Goal: Task Accomplishment & Management: Use online tool/utility

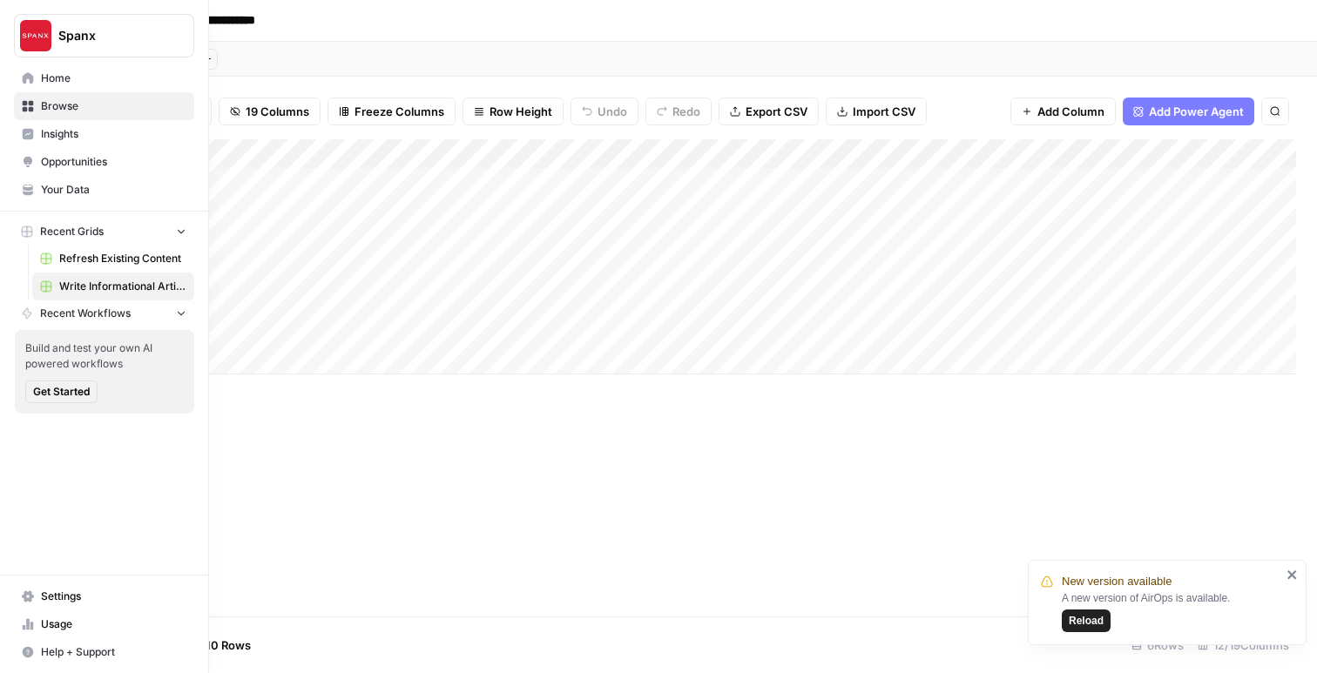
click at [56, 194] on span "Your Data" at bounding box center [113, 190] width 145 height 16
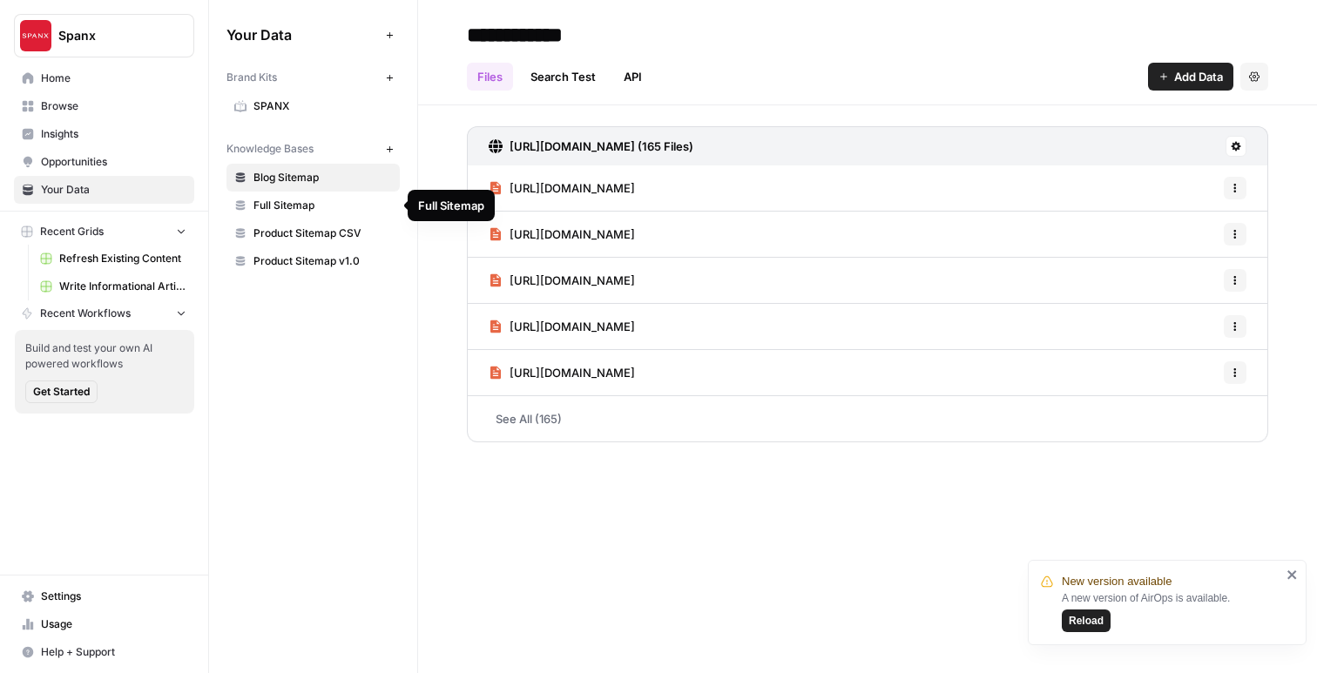
click at [315, 200] on span "Full Sitemap" at bounding box center [322, 206] width 138 height 16
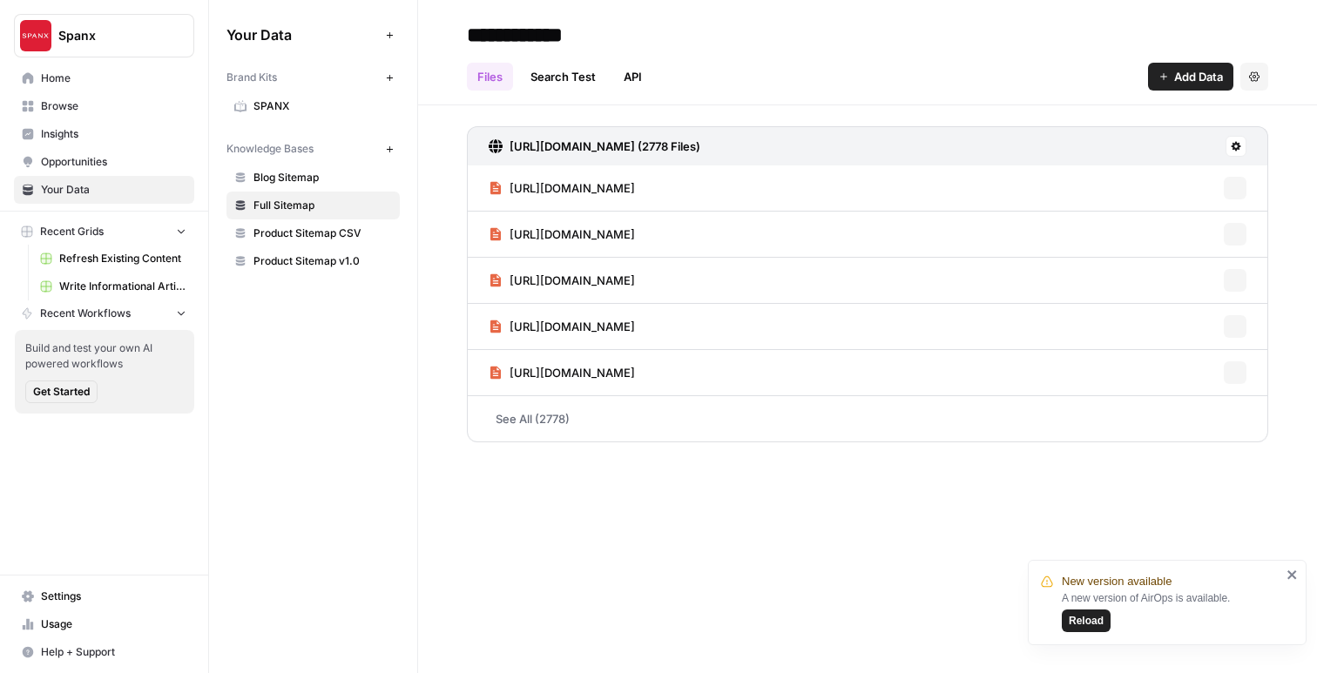
click at [316, 230] on span "Product Sitemap CSV" at bounding box center [322, 234] width 138 height 16
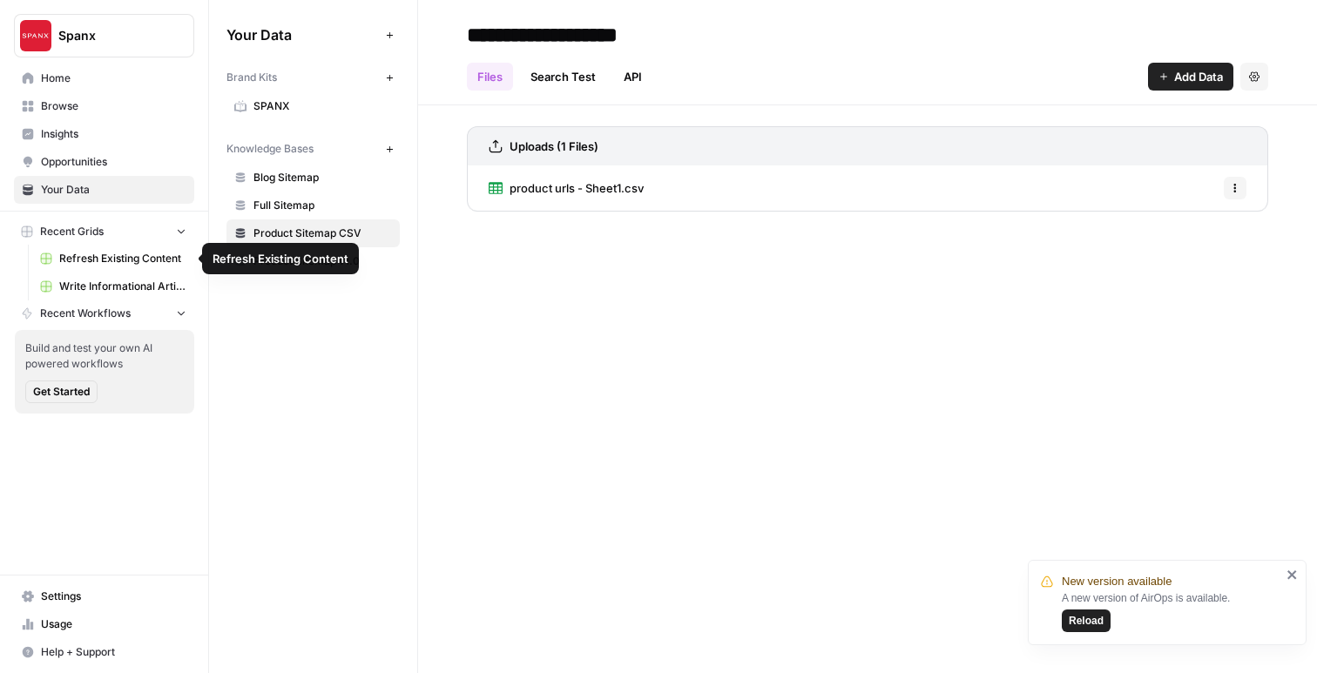
click at [118, 257] on span "Refresh Existing Content" at bounding box center [122, 259] width 127 height 16
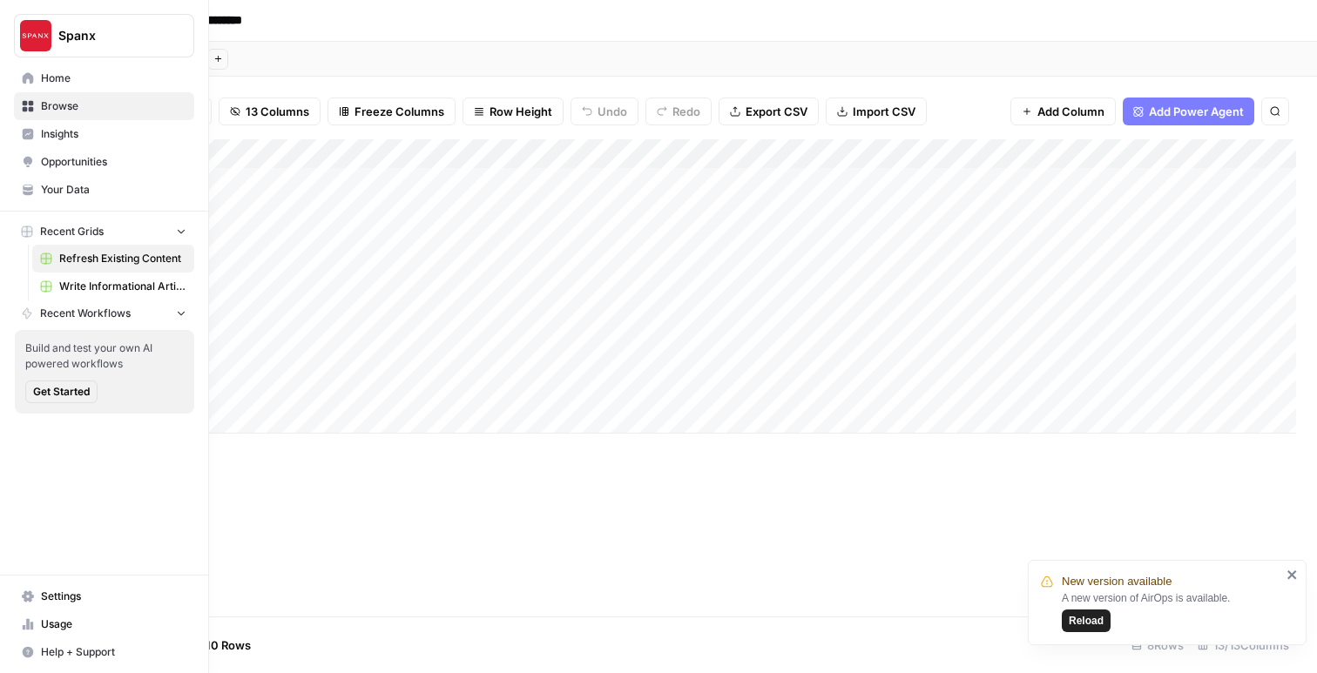
click at [86, 281] on span "Write Informational Article" at bounding box center [122, 287] width 127 height 16
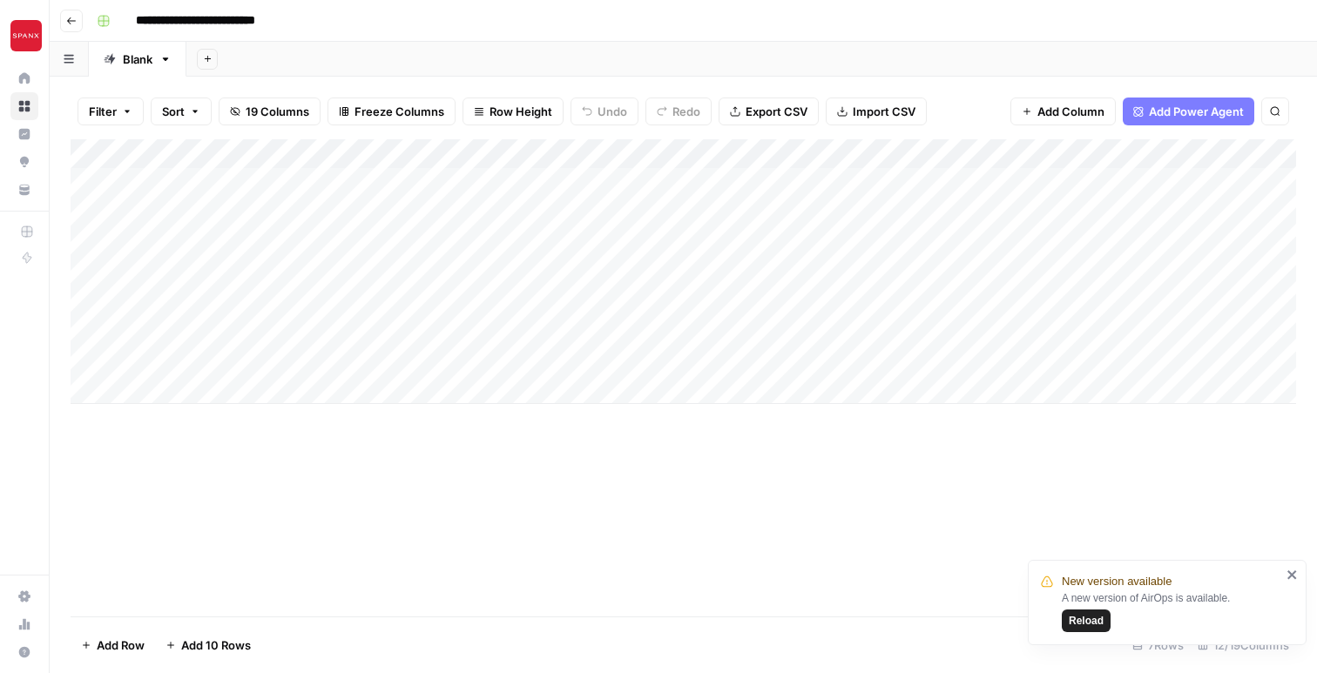
click at [597, 552] on div "Add Column" at bounding box center [683, 377] width 1225 height 477
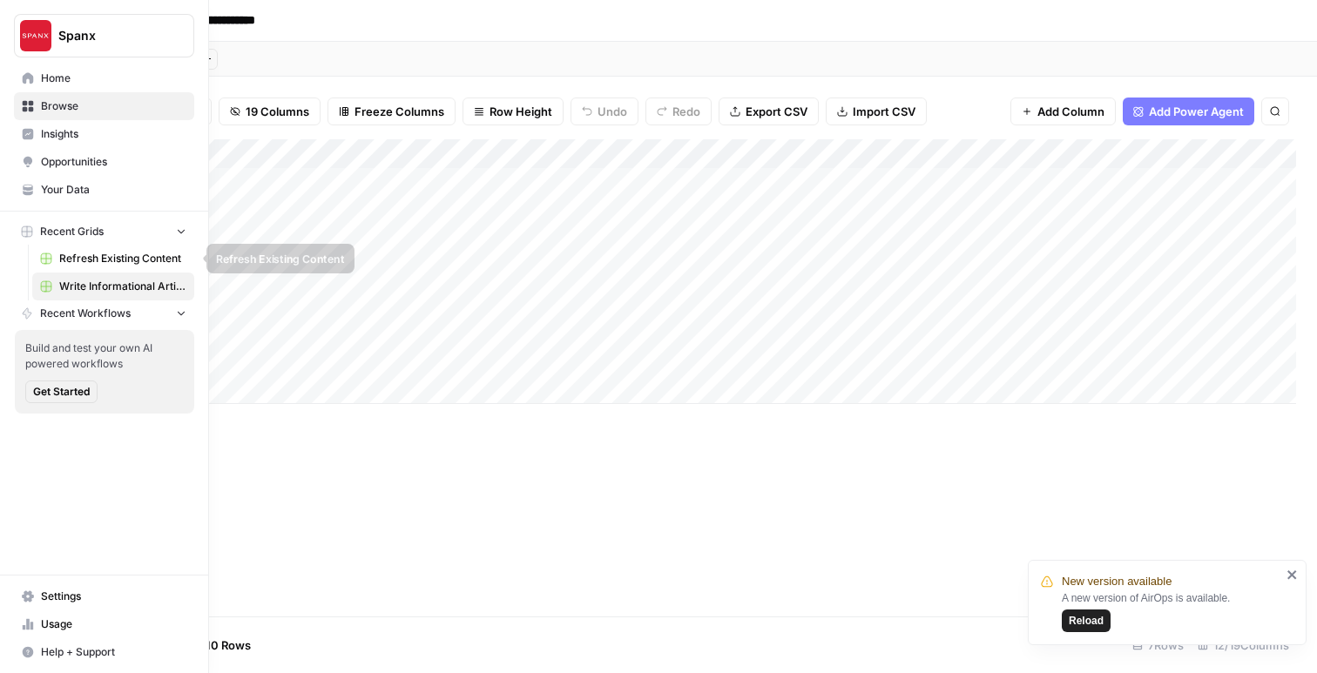
click at [68, 259] on span "Refresh Existing Content" at bounding box center [122, 259] width 127 height 16
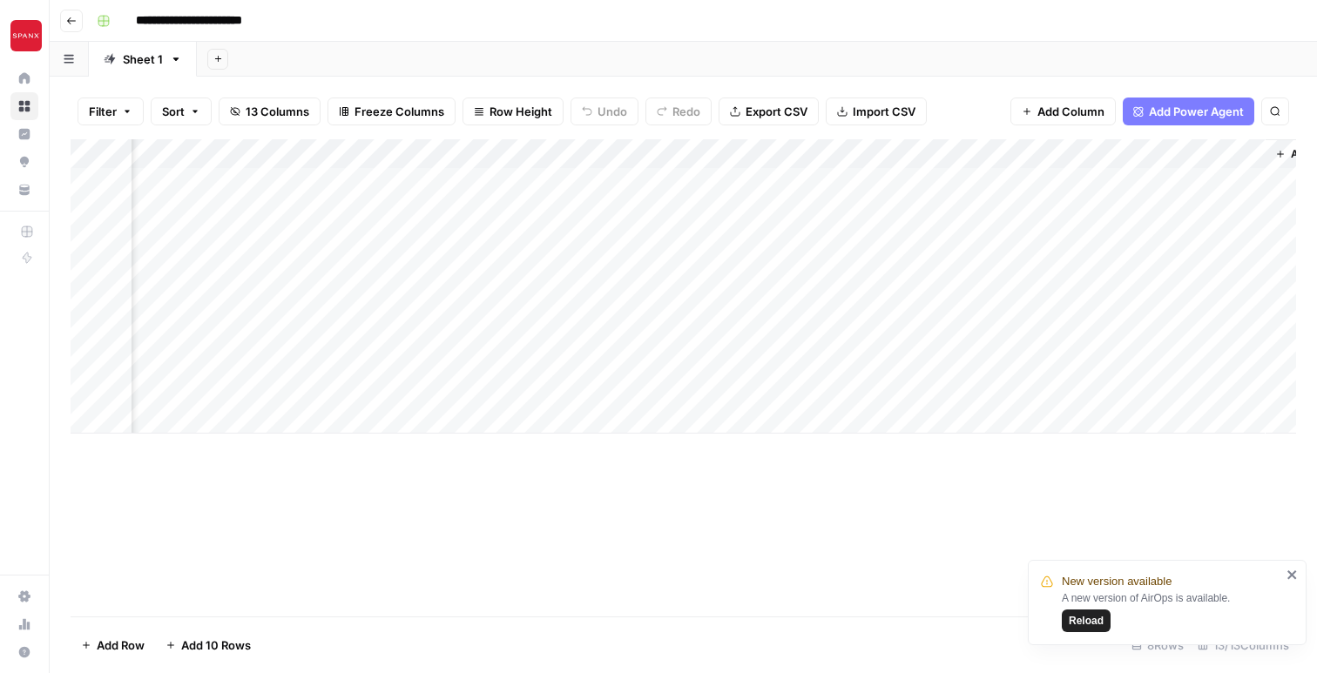
scroll to position [0, 2048]
click at [775, 526] on div "Add Column" at bounding box center [683, 377] width 1225 height 477
click at [1158, 111] on span "Add Power Agent" at bounding box center [1196, 111] width 95 height 17
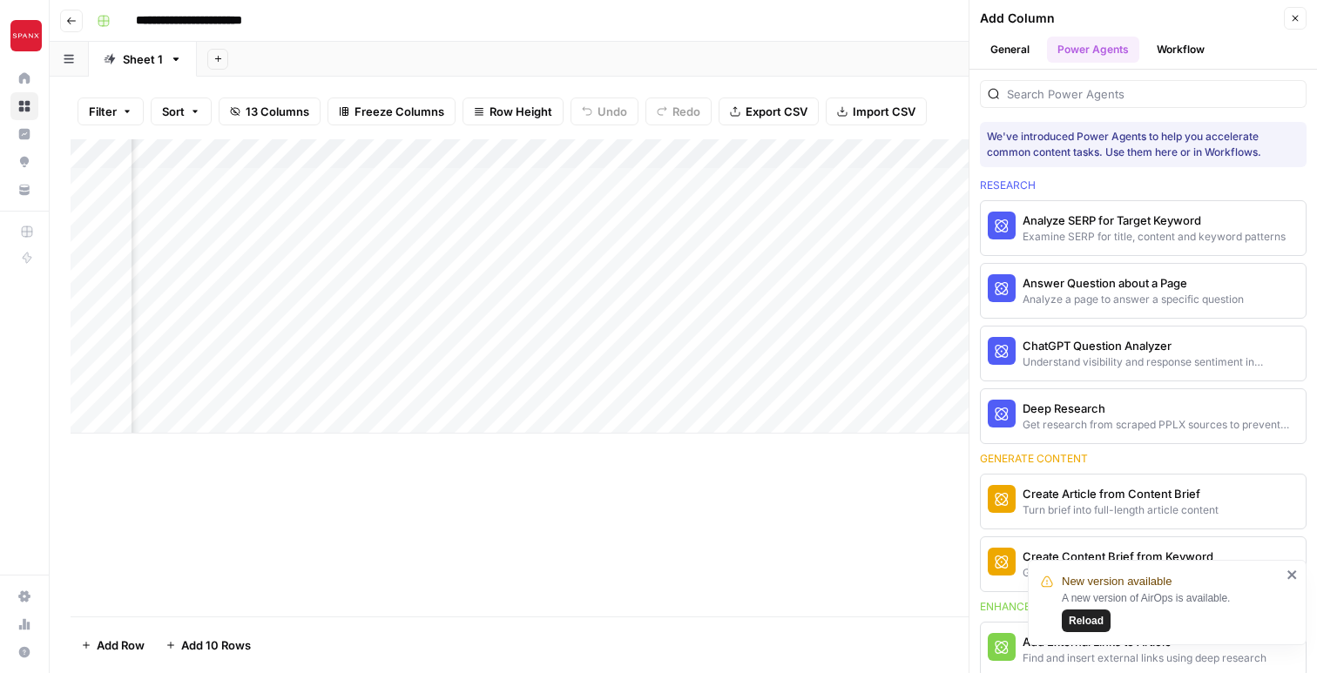
click at [1287, 576] on icon "close" at bounding box center [1292, 575] width 12 height 14
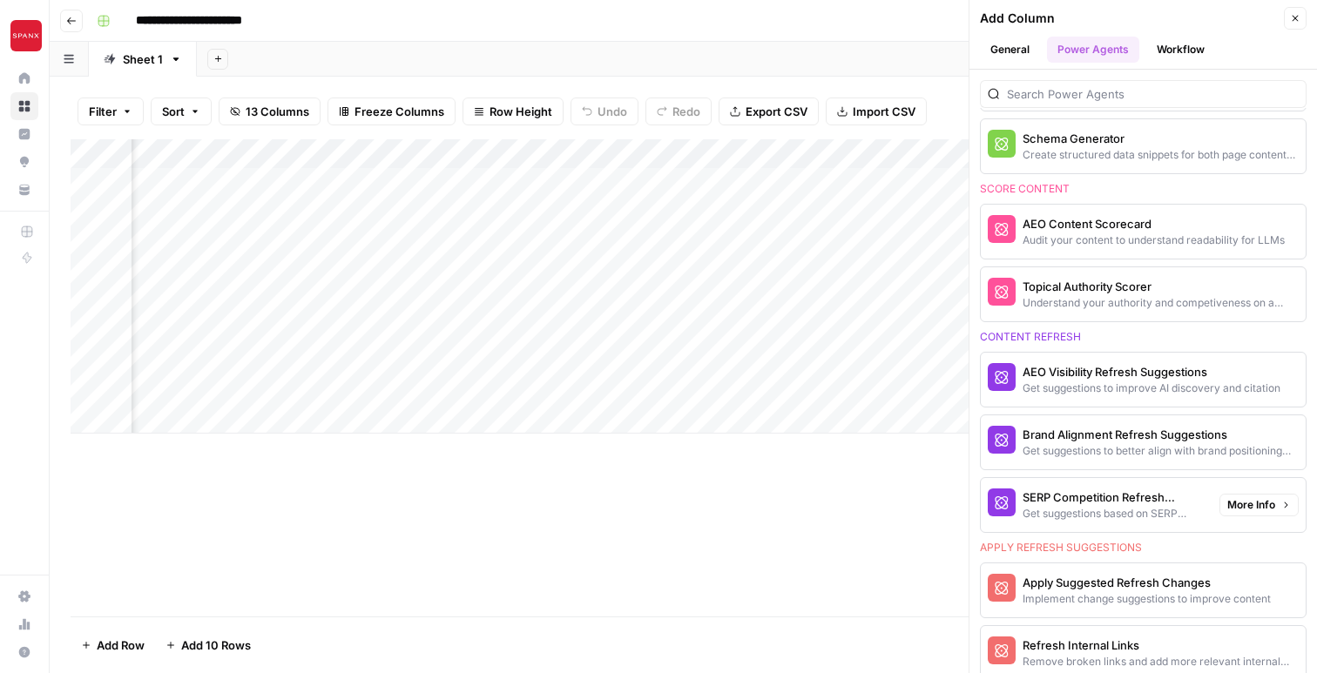
scroll to position [1108, 0]
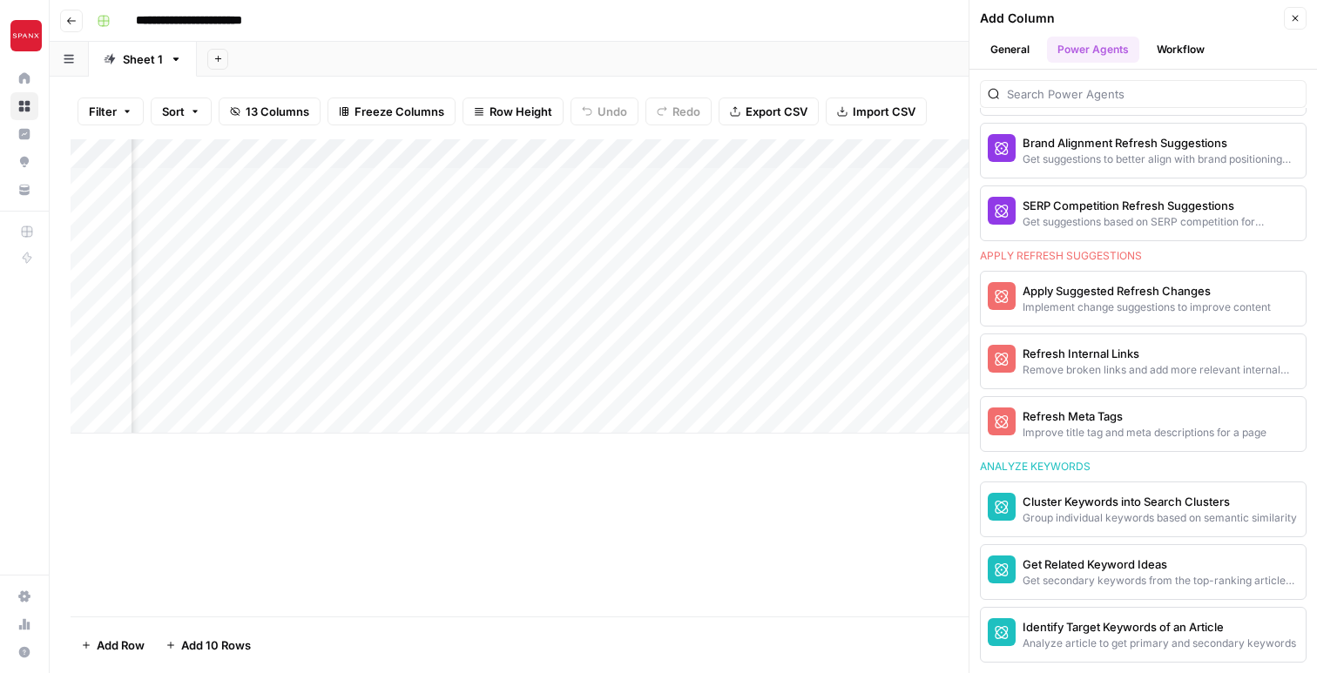
click at [1297, 17] on icon "button" at bounding box center [1295, 18] width 10 height 10
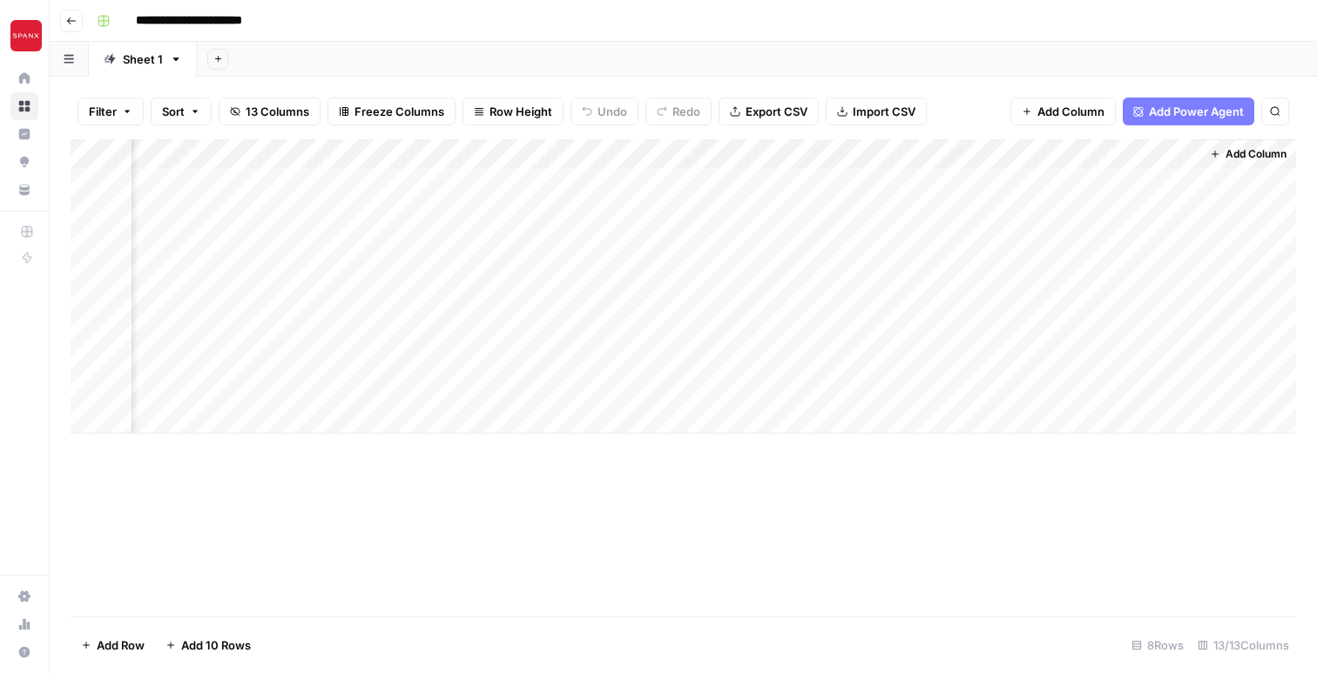
click at [369, 501] on div "Add Column" at bounding box center [683, 377] width 1225 height 477
